Goal: Information Seeking & Learning: Learn about a topic

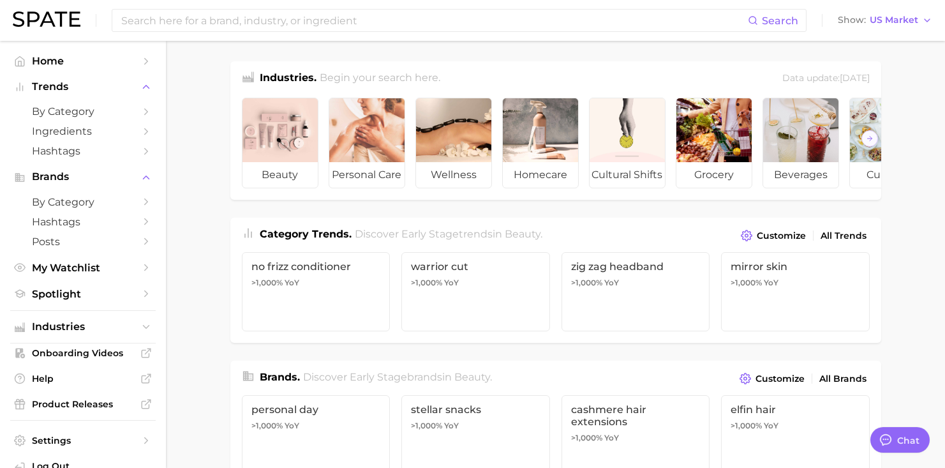
type textarea "x"
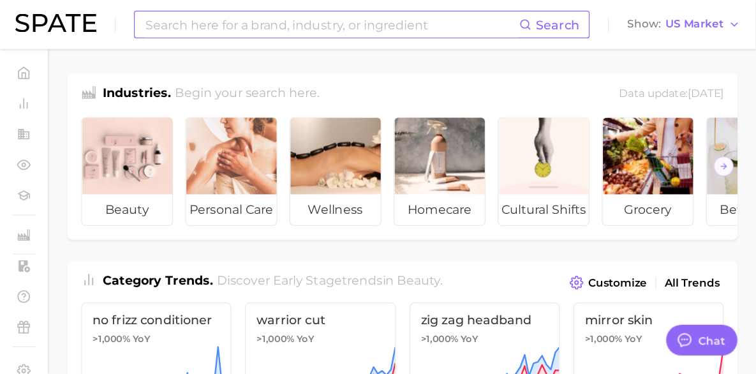
scroll to position [142, 0]
click at [213, 27] on input at bounding box center [276, 21] width 313 height 22
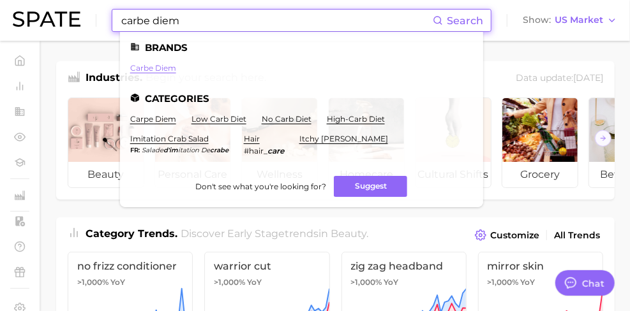
type input "carbe diem"
click at [161, 68] on link "carbe diem" at bounding box center [153, 68] width 46 height 10
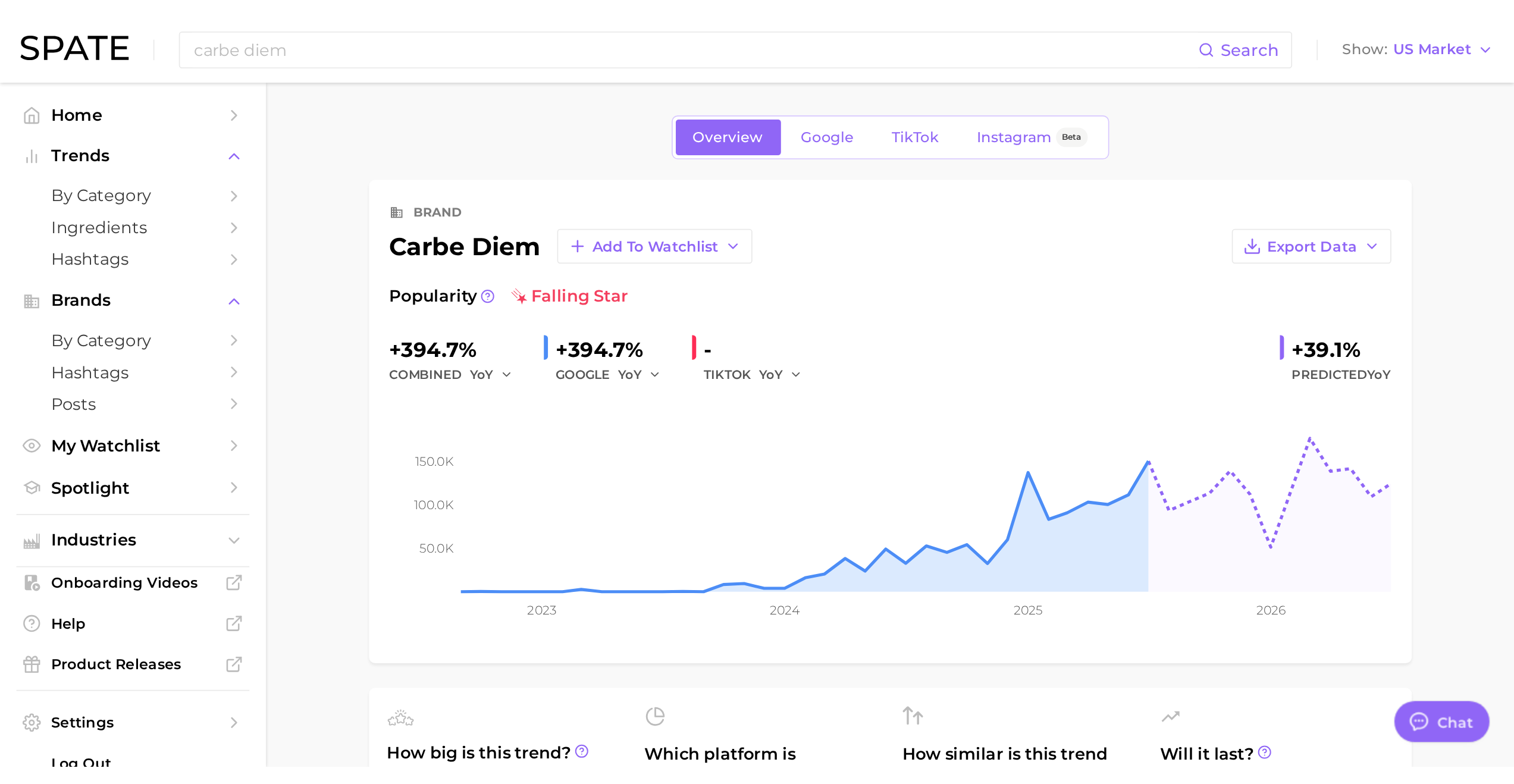
scroll to position [99, 0]
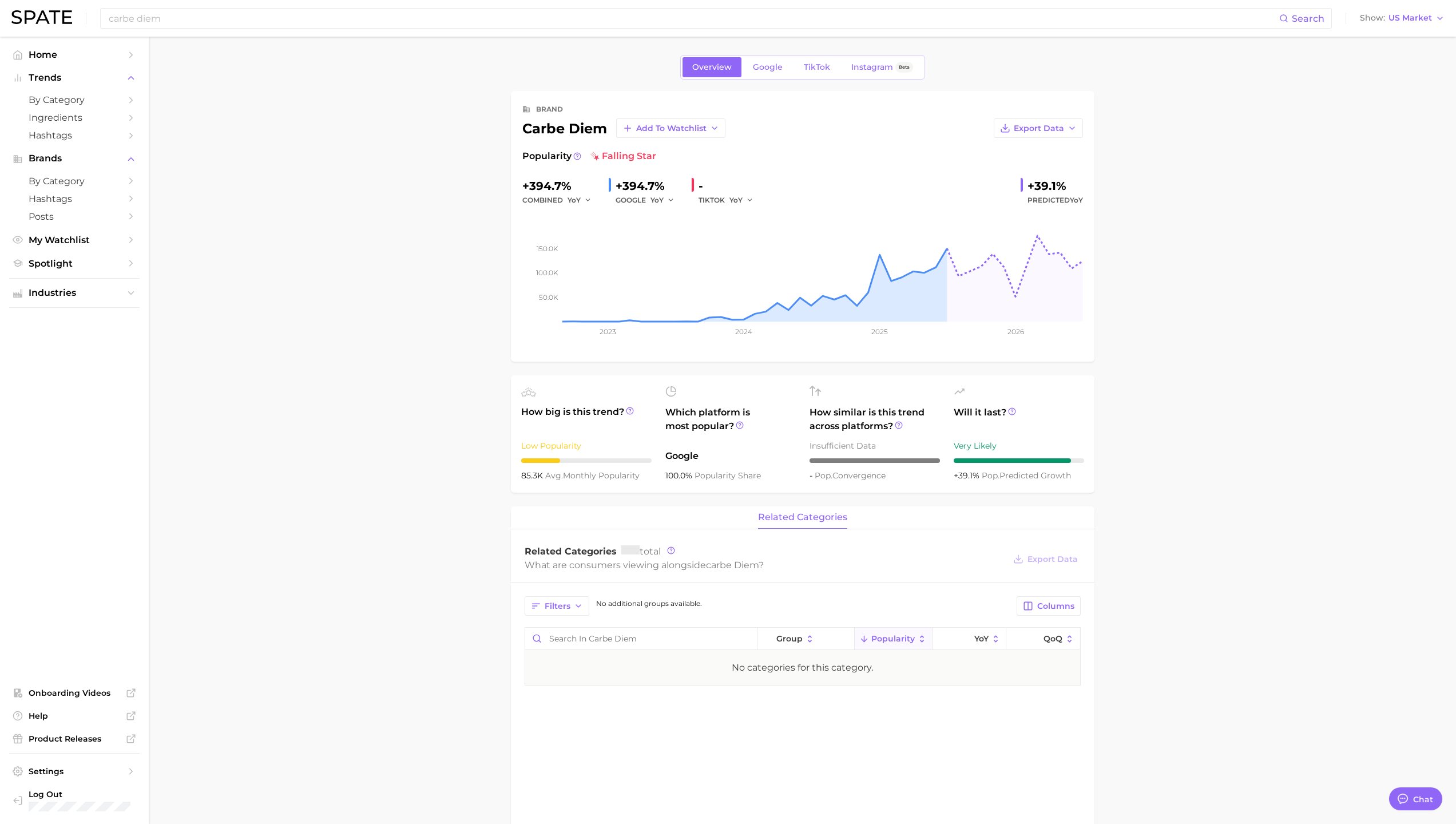
type textarea "x"
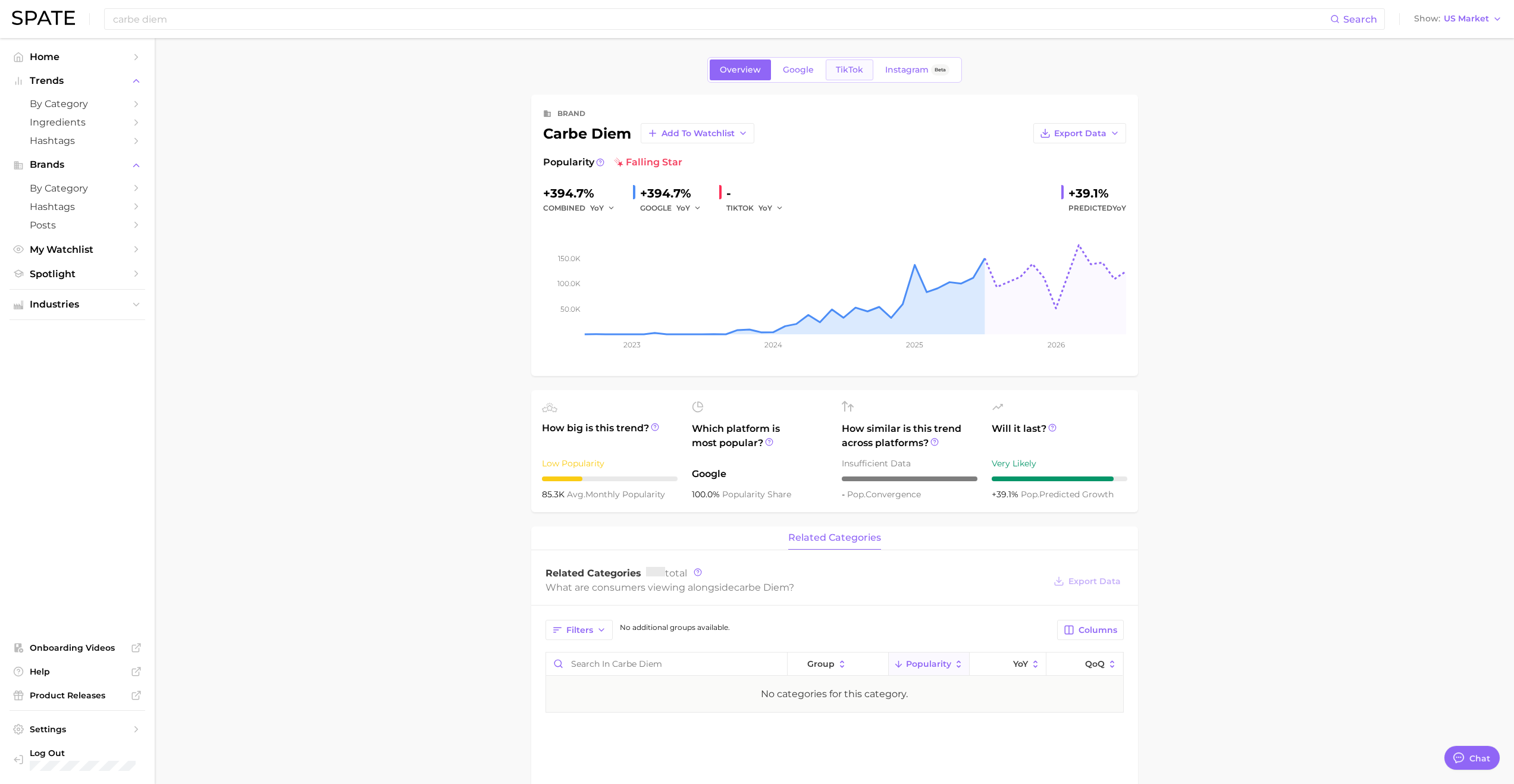
click at [845, 71] on span "TikTok" at bounding box center [849, 70] width 27 height 10
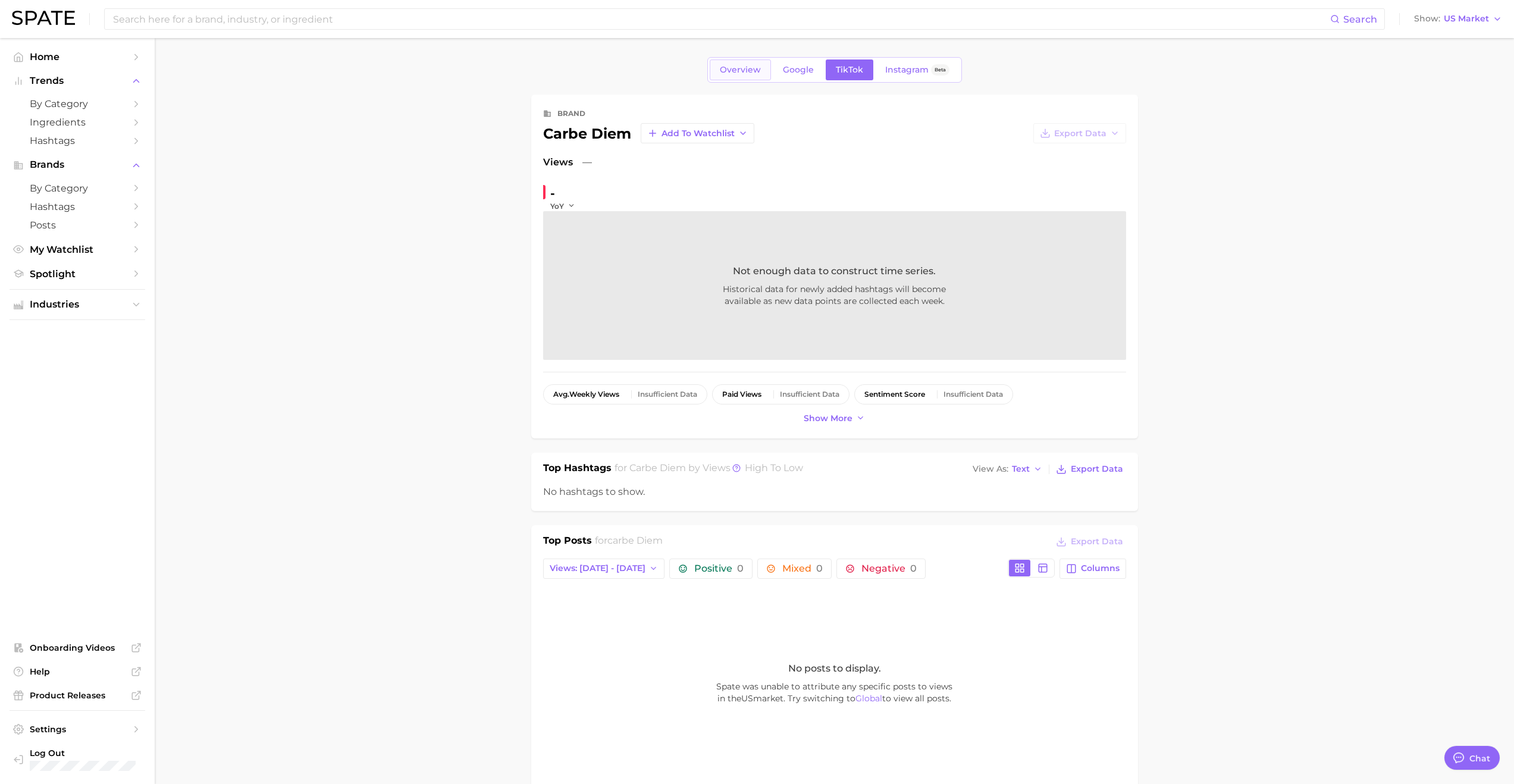
click at [737, 70] on span "Overview" at bounding box center [740, 70] width 41 height 10
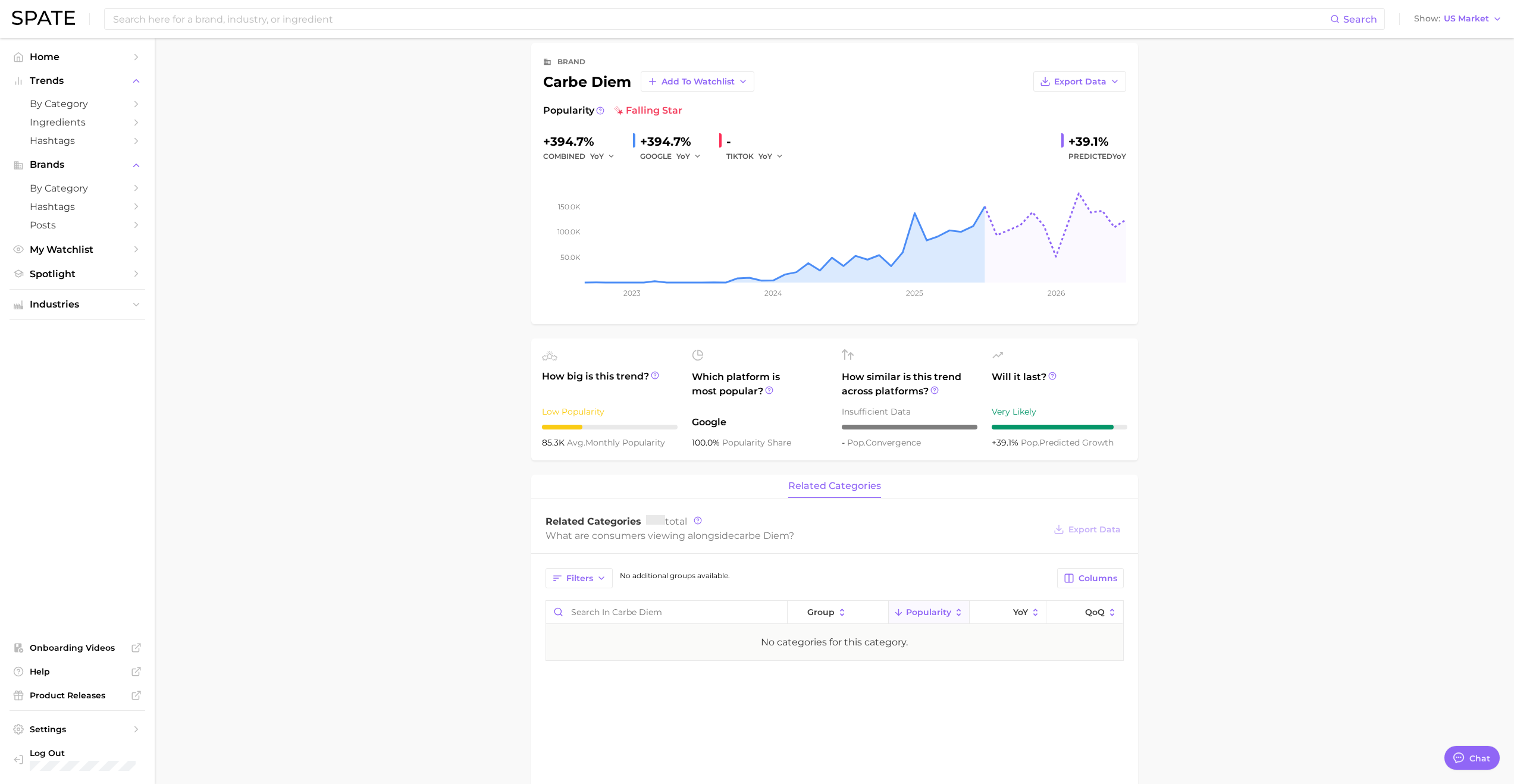
scroll to position [42, 0]
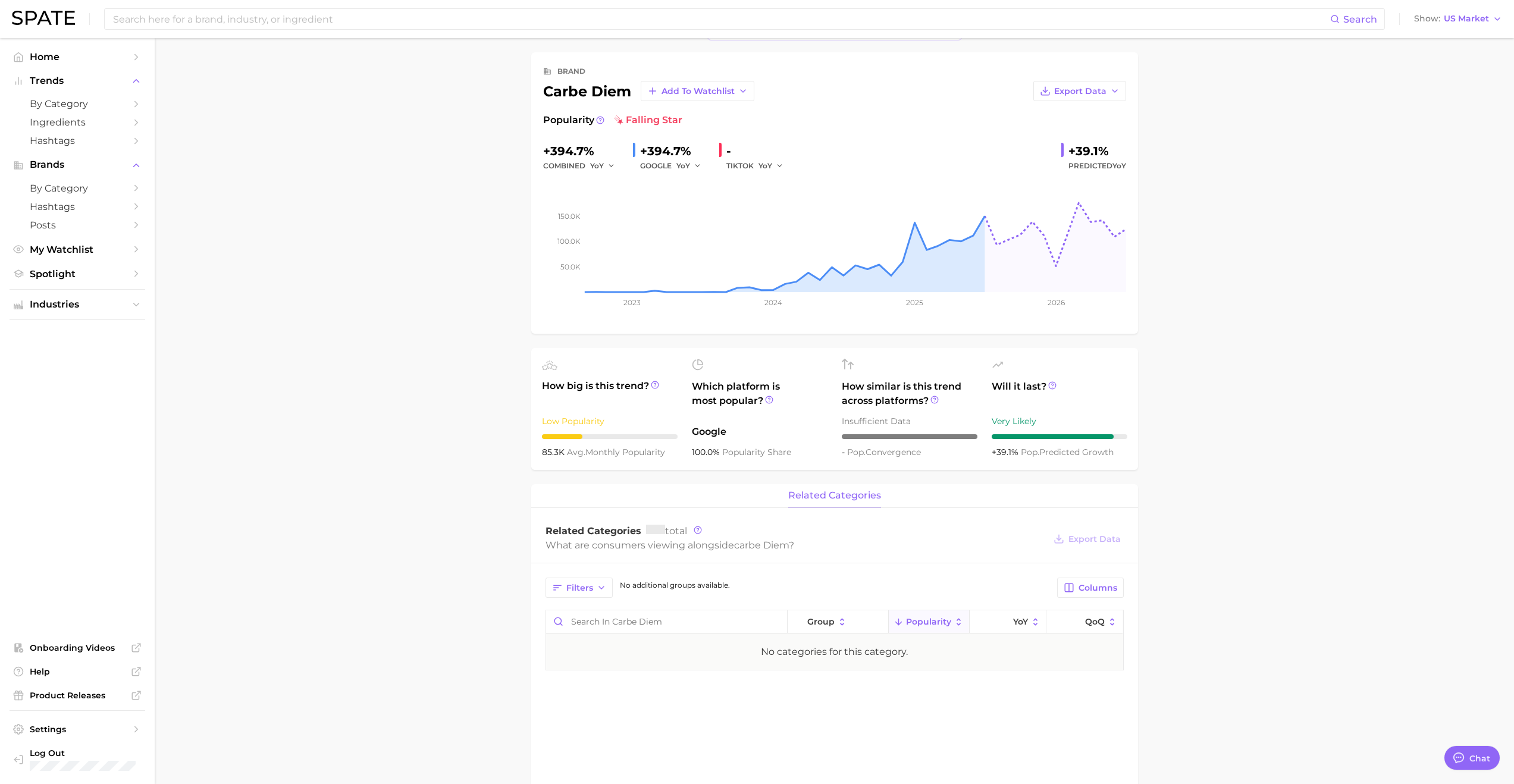
click at [839, 435] on span "related categories" at bounding box center [835, 495] width 93 height 10
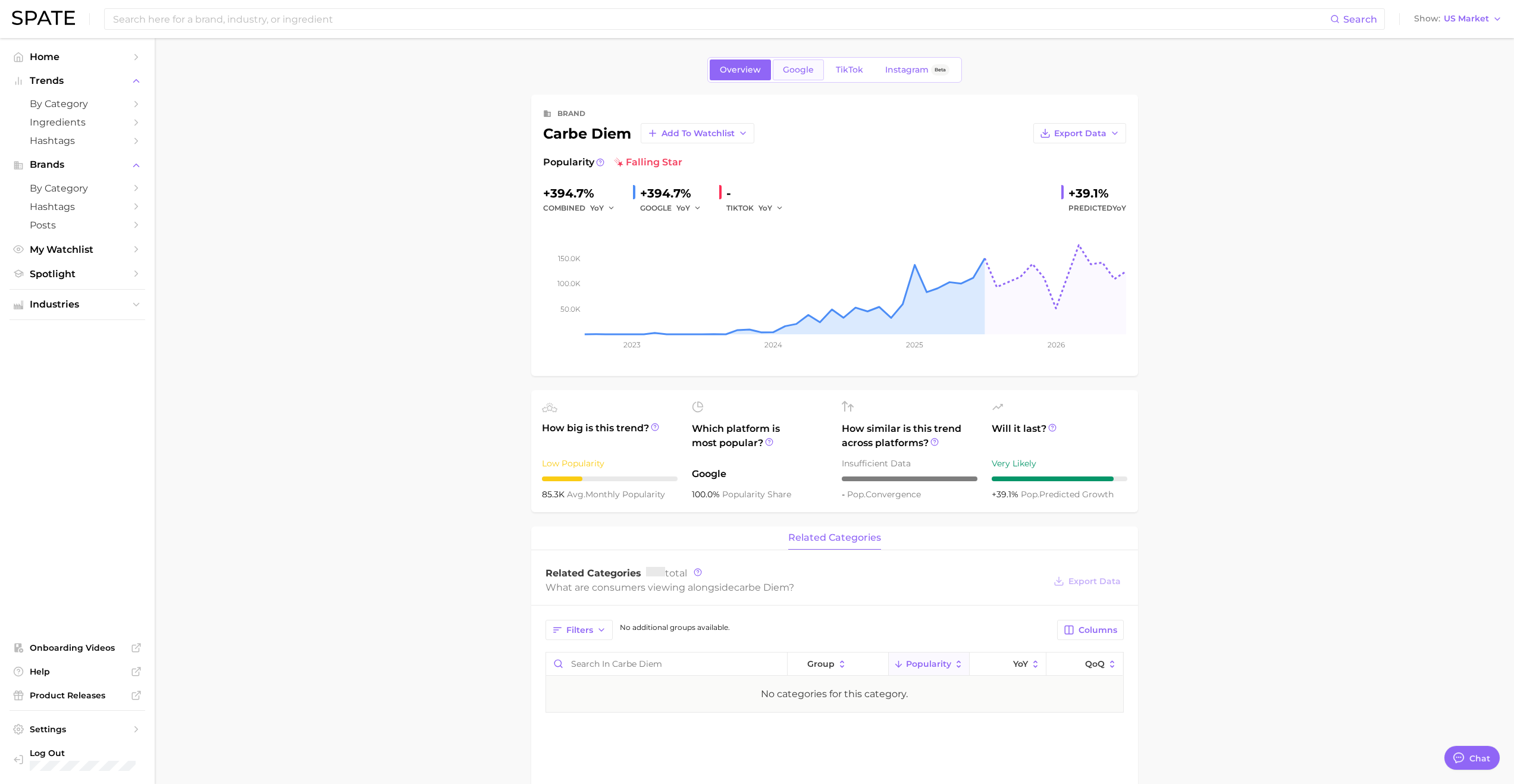
click at [794, 67] on span "Google" at bounding box center [798, 70] width 31 height 10
type textarea "x"
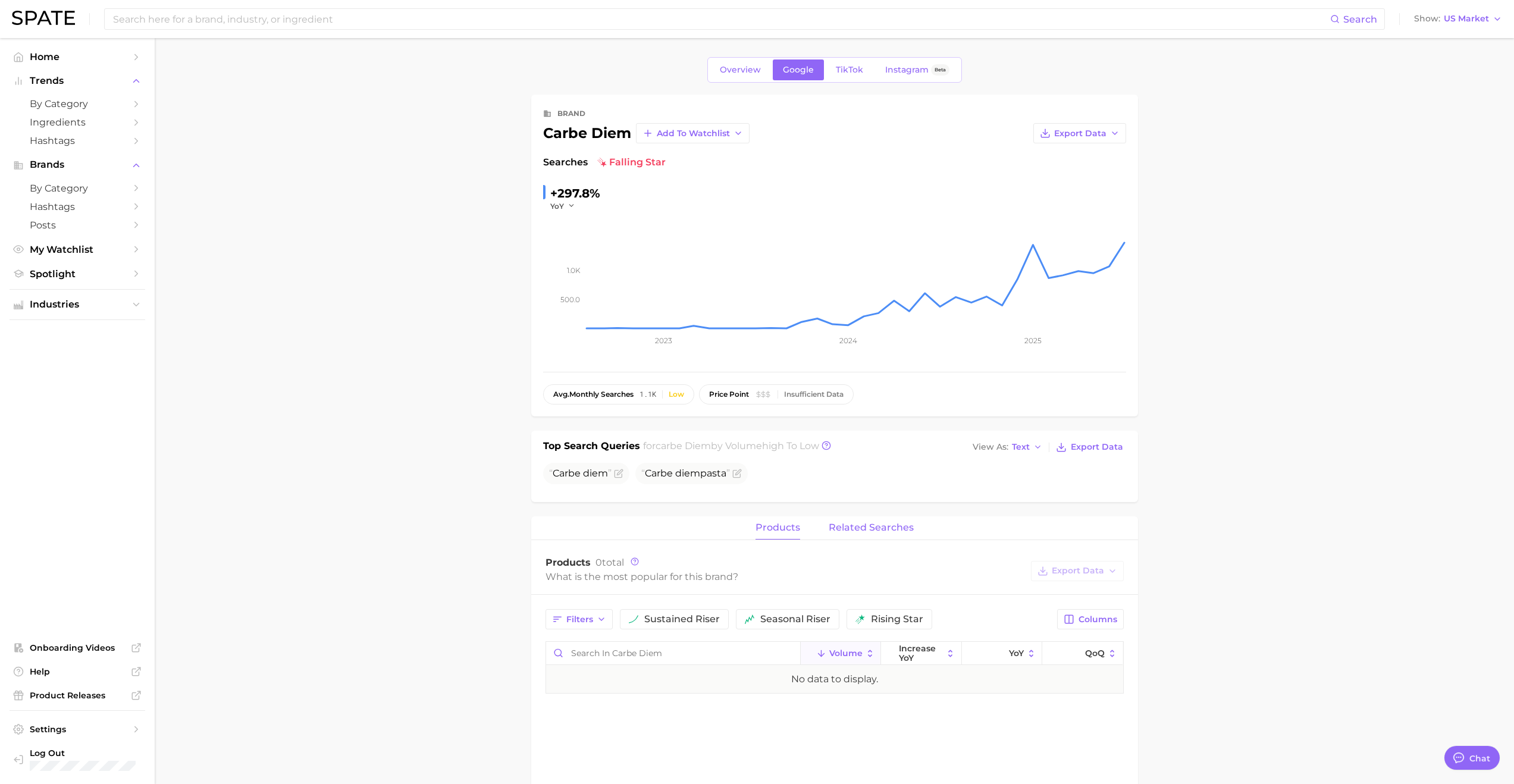
click at [881, 435] on button "related searches" at bounding box center [871, 528] width 85 height 23
click at [853, 78] on link "TikTok" at bounding box center [849, 70] width 48 height 21
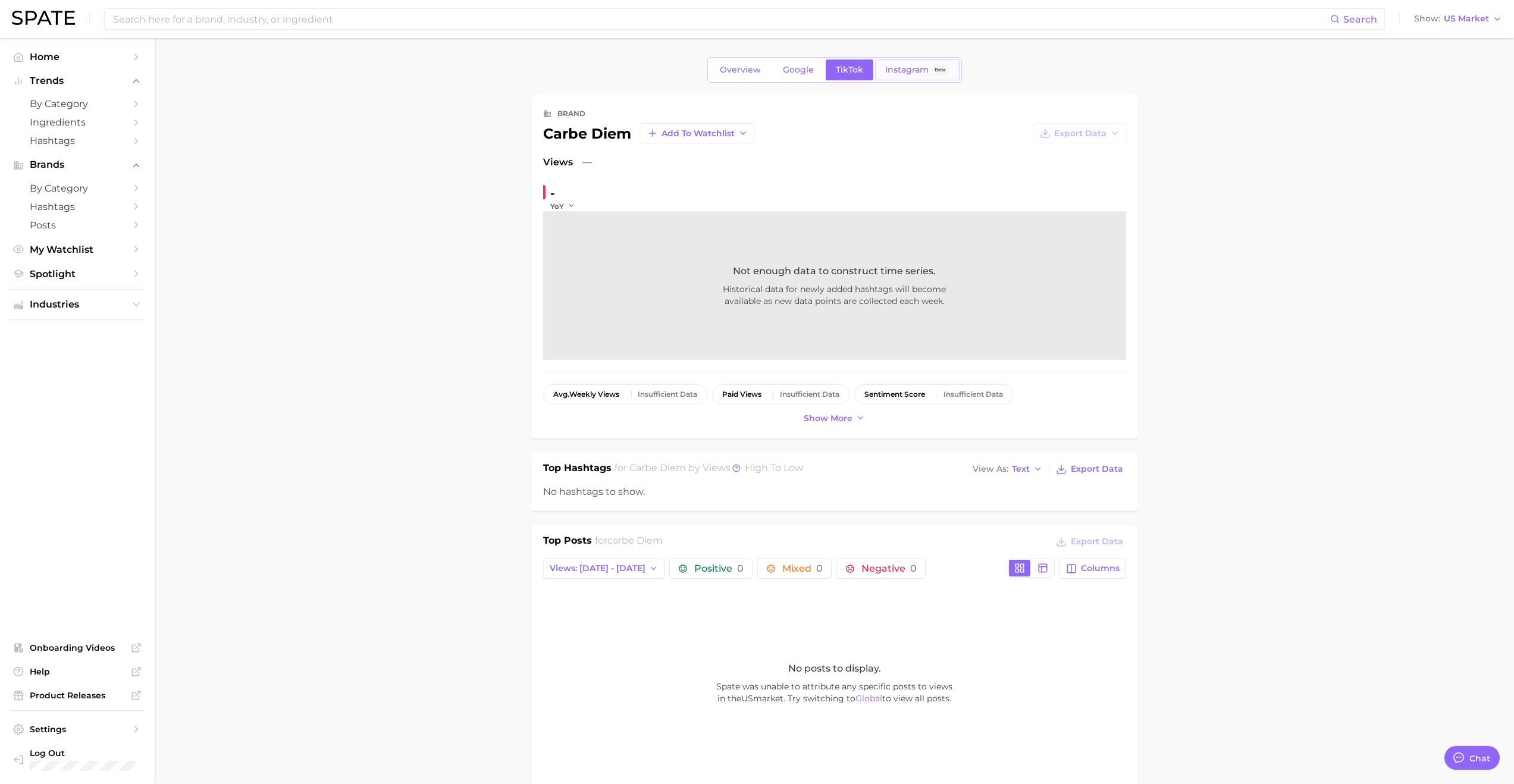
click at [881, 76] on link "Instagram Beta" at bounding box center [917, 70] width 85 height 21
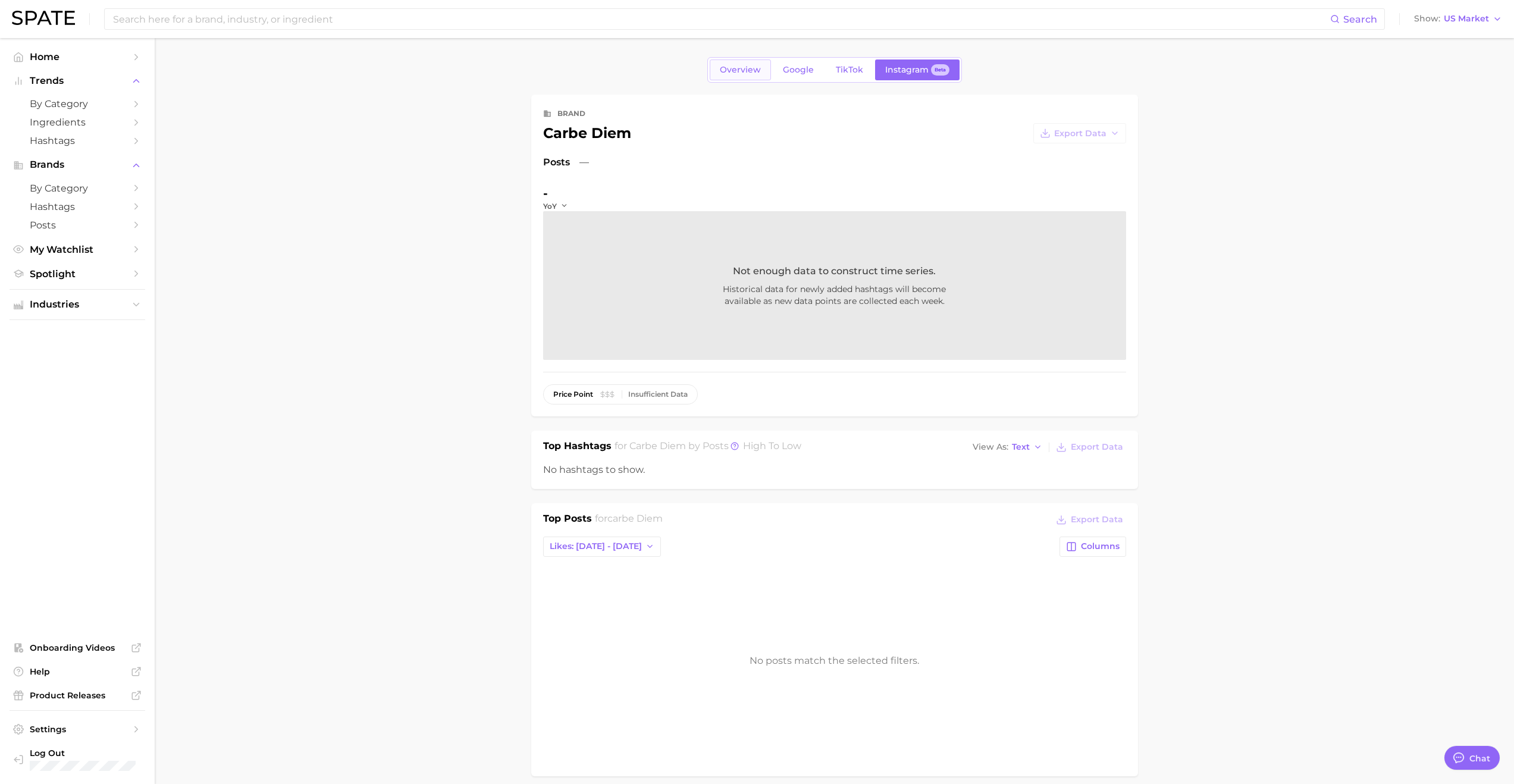
click at [743, 72] on span "Overview" at bounding box center [740, 70] width 41 height 10
